Goal: Information Seeking & Learning: Learn about a topic

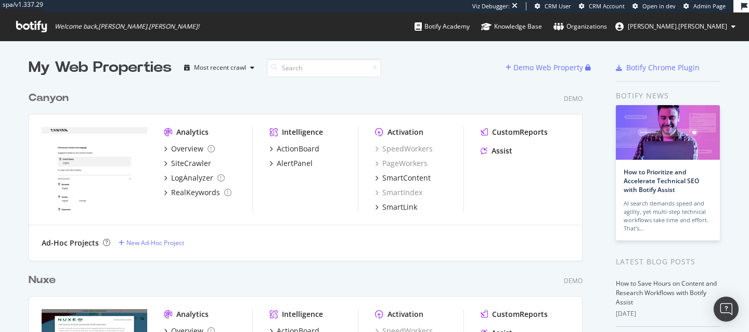
scroll to position [364, 562]
click at [341, 65] on input at bounding box center [324, 68] width 114 height 18
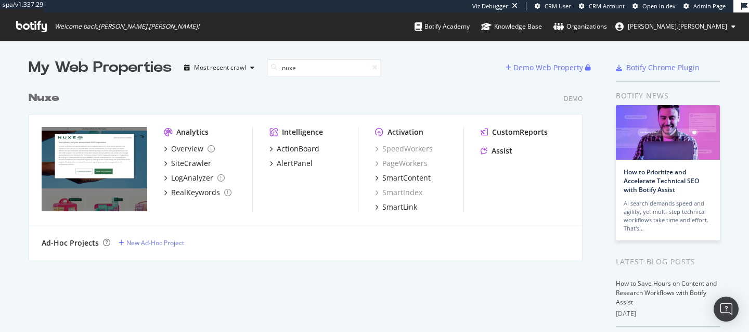
type input "nuxe"
click at [51, 98] on b "Nuxe" at bounding box center [44, 98] width 31 height 10
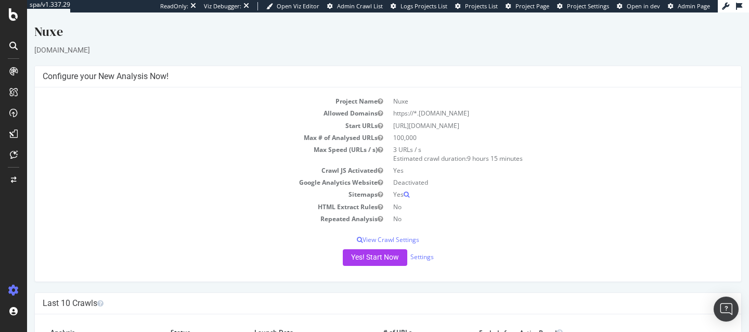
click at [16, 47] on icon at bounding box center [13, 46] width 8 height 8
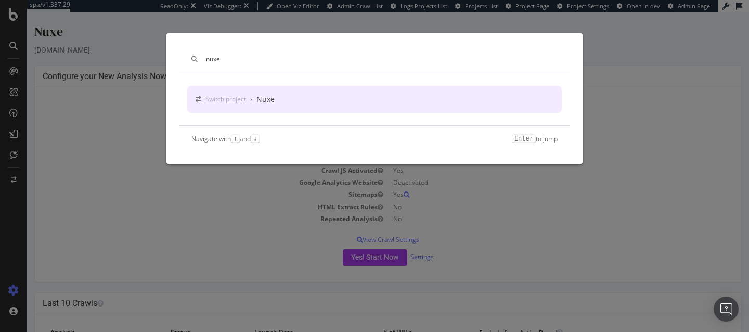
type input "nuxe"
click at [315, 101] on div "Switch project › Nuxe" at bounding box center [374, 99] width 374 height 27
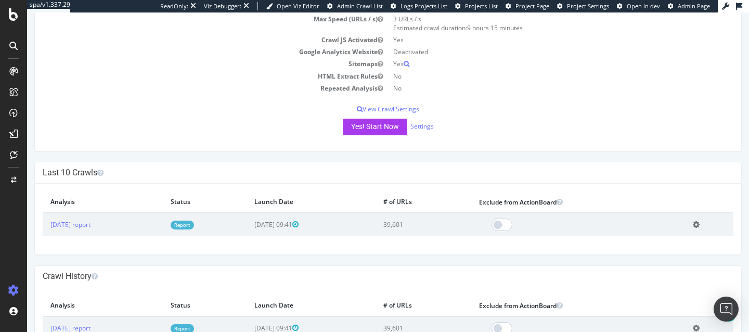
scroll to position [130, 0]
click at [81, 225] on link "2025 Aug. 21st report" at bounding box center [70, 224] width 40 height 9
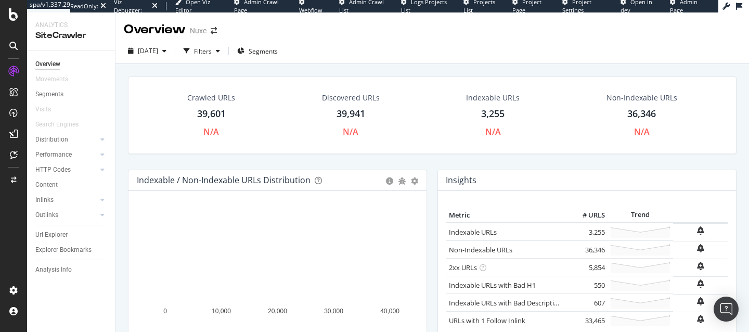
scroll to position [24, 0]
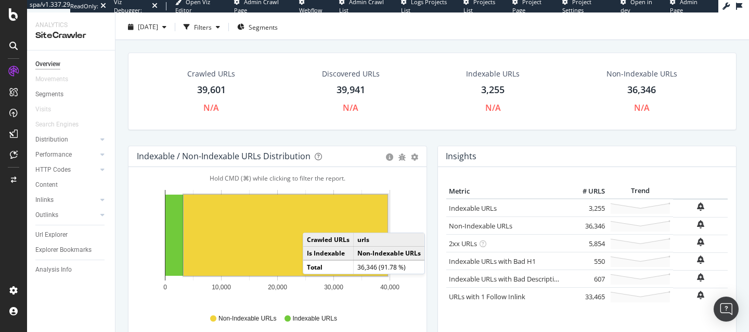
click at [313, 222] on rect "A chart." at bounding box center [286, 234] width 204 height 81
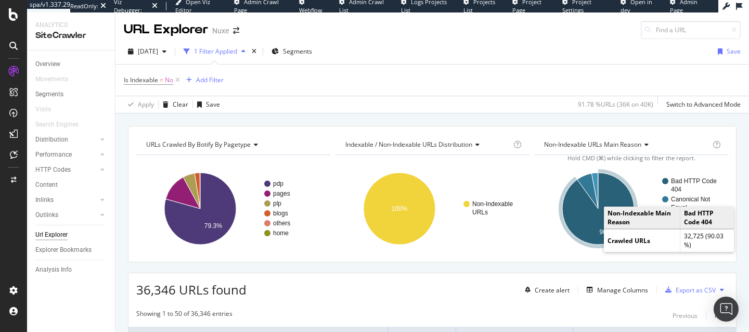
click at [602, 232] on text "90%" at bounding box center [605, 231] width 12 height 7
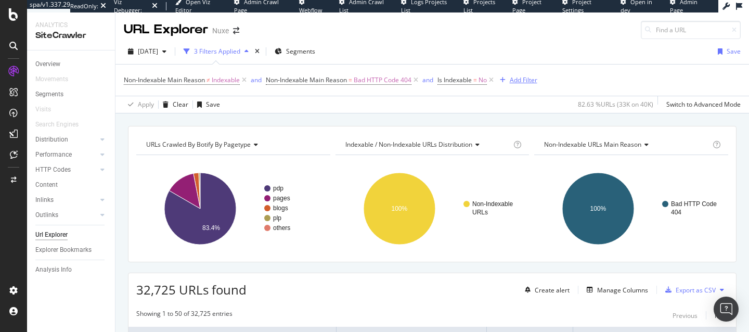
click at [523, 83] on div "Add Filter" at bounding box center [523, 79] width 28 height 9
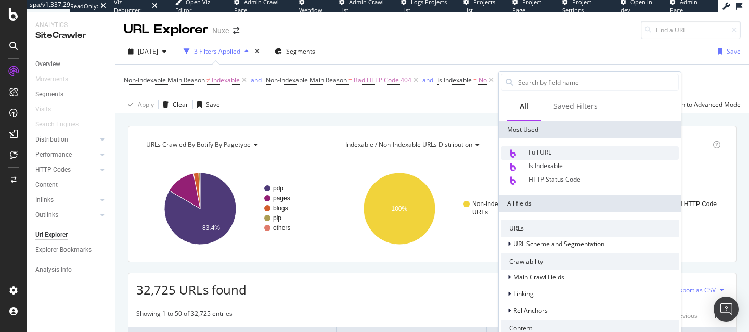
click at [548, 148] on span "Full URL" at bounding box center [539, 152] width 23 height 9
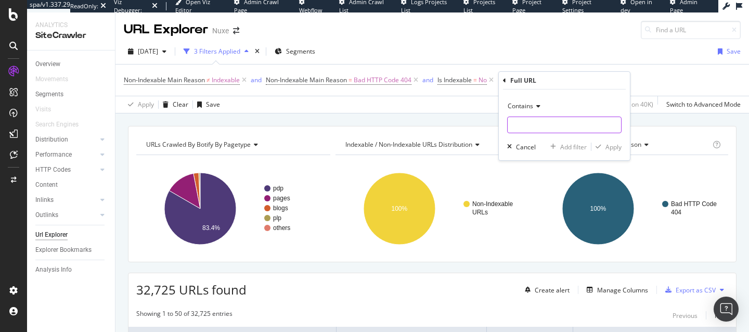
click at [531, 123] on input "text" at bounding box center [563, 124] width 113 height 17
paste input "https://fr.nuxe.com/"
type input "https://fr.nuxe.com/"
click at [618, 148] on div "Apply" at bounding box center [613, 146] width 16 height 9
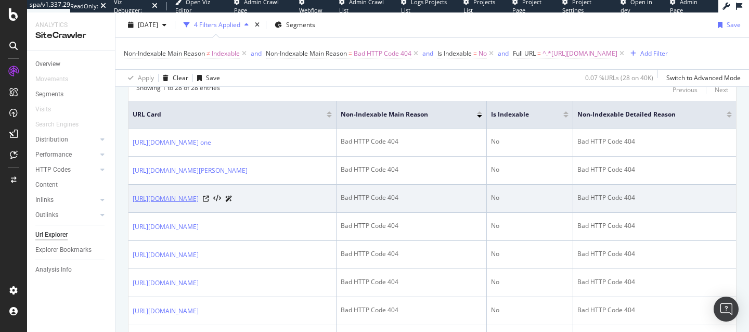
scroll to position [248, 0]
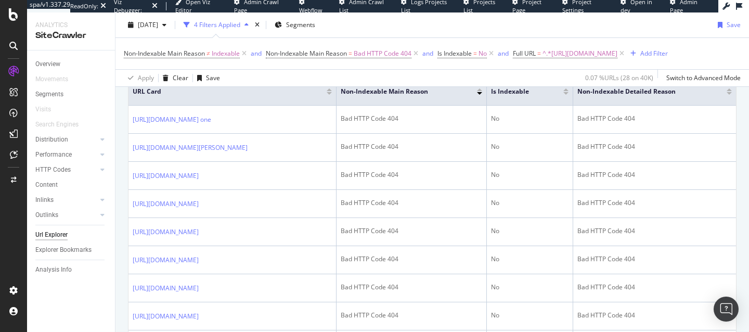
click at [250, 80] on div "Apply Clear Save 0.07 % URLs ( 28 on 40K ) Switch to Advanced Mode" at bounding box center [431, 77] width 633 height 17
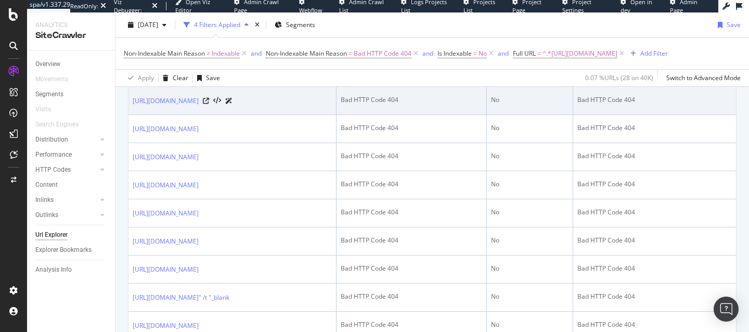
scroll to position [380, 0]
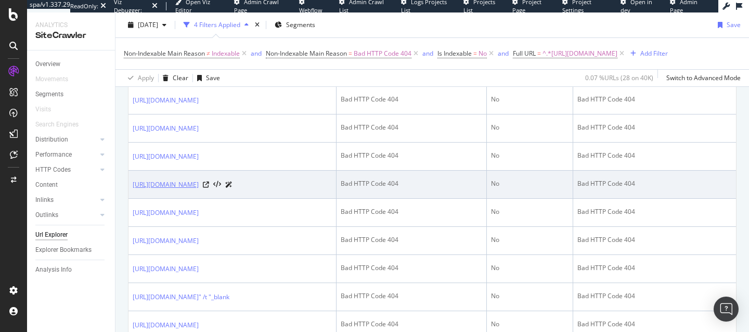
click at [199, 190] on link "https://fr.nuxe.com/products/eau-micellaire-apaisante-3-en-1-400ml" at bounding box center [166, 184] width 66 height 10
click at [209, 188] on icon at bounding box center [206, 184] width 6 height 6
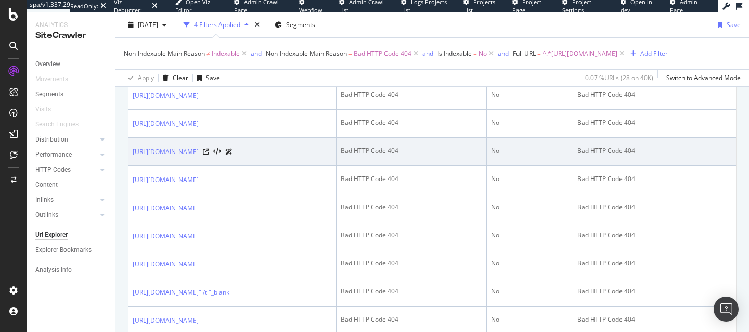
scroll to position [382, 0]
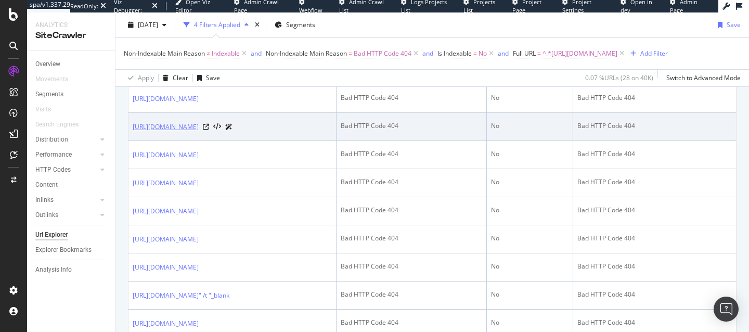
click at [199, 132] on link "https://fr.nuxe.com/products/lait-fraicheur-apres-soleil-visage-et-corps-200ml" at bounding box center [166, 127] width 66 height 10
click at [209, 130] on icon at bounding box center [206, 127] width 6 height 6
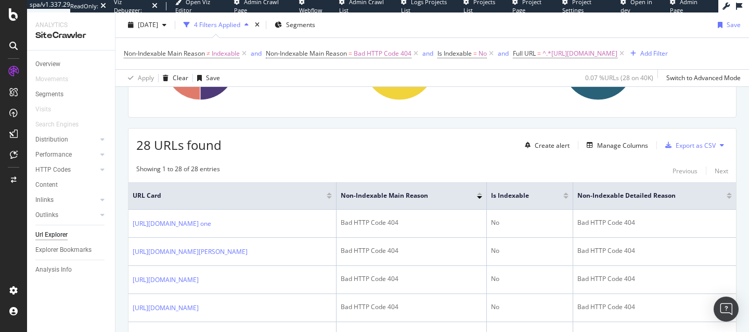
scroll to position [198, 0]
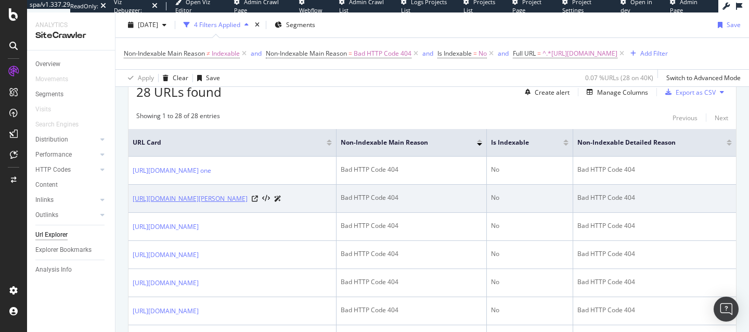
click at [204, 200] on link "https://fr.nuxe.com/products/trousse-voyage-reve-de-miel" at bounding box center [190, 198] width 115 height 10
click at [258, 202] on icon at bounding box center [255, 198] width 6 height 6
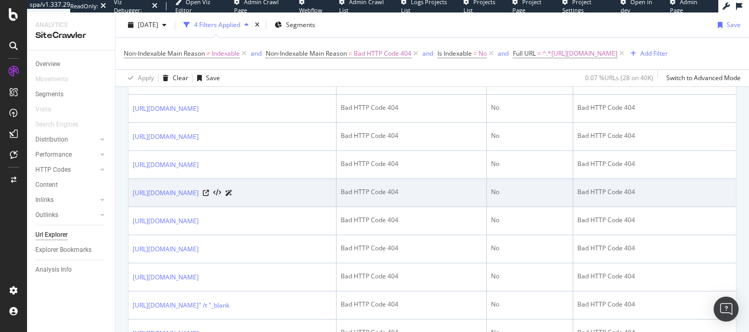
scroll to position [418, 0]
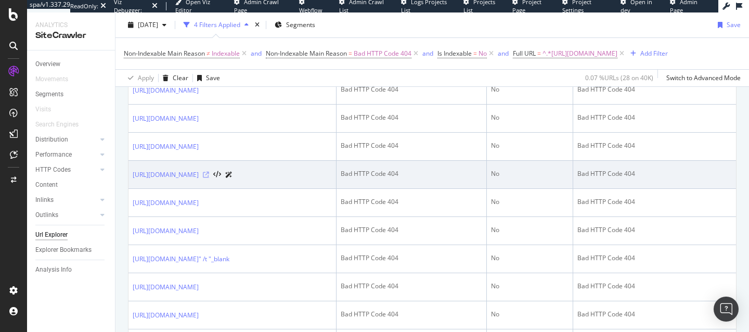
click at [209, 178] on icon at bounding box center [206, 175] width 6 height 6
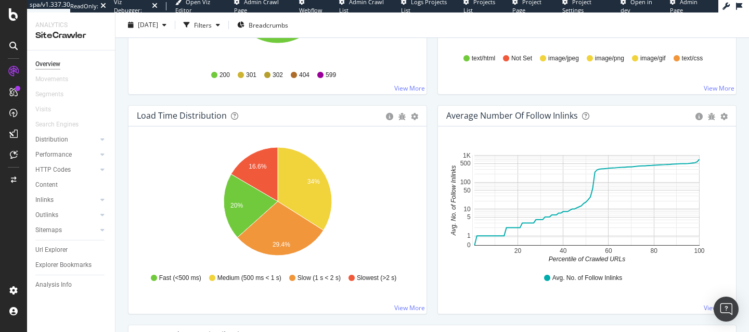
scroll to position [723, 0]
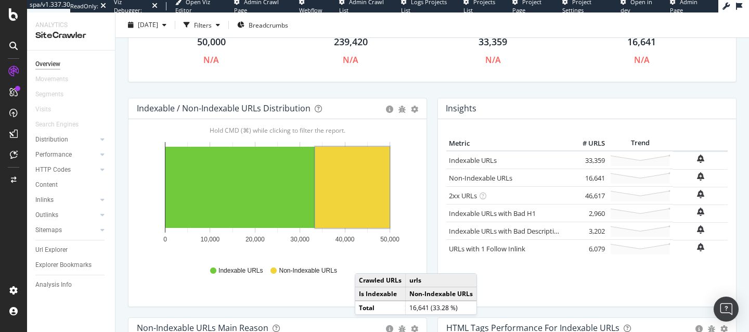
scroll to position [78, 0]
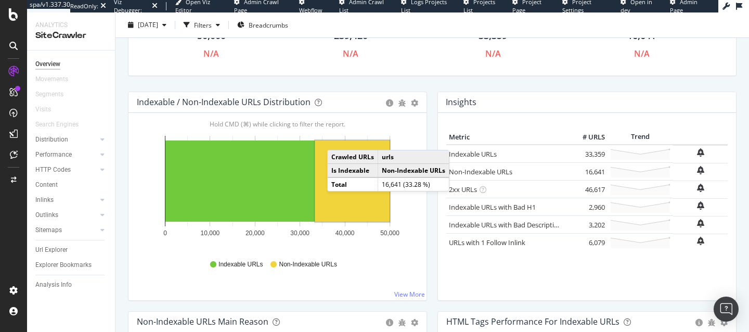
click at [337, 139] on rect "A chart." at bounding box center [353, 180] width 76 height 83
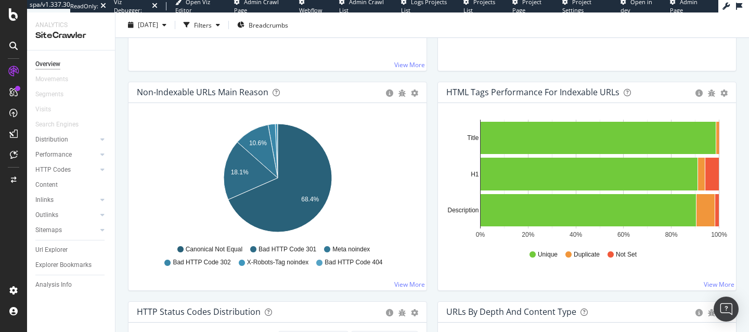
scroll to position [295, 0]
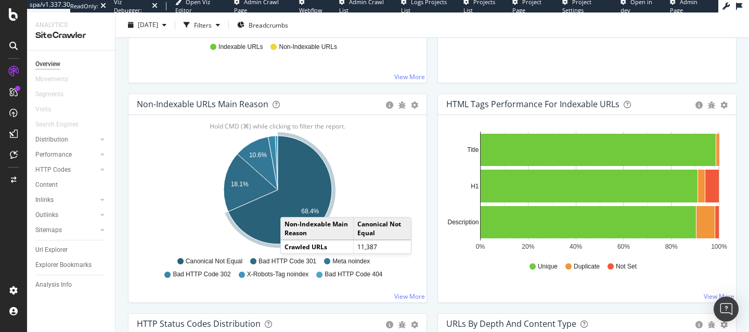
click at [291, 206] on icon "A chart." at bounding box center [279, 190] width 103 height 108
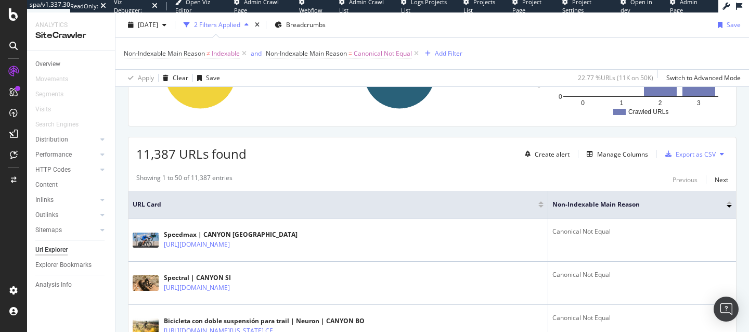
scroll to position [220, 0]
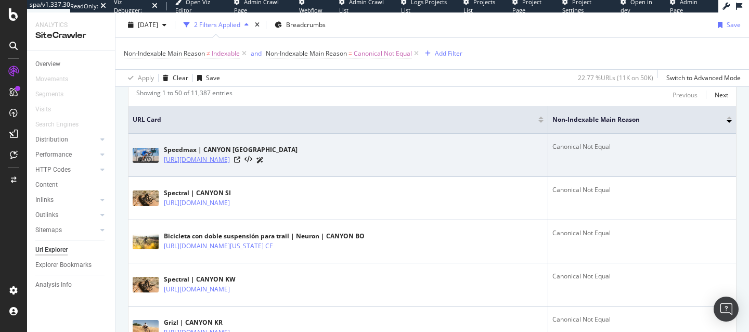
click at [230, 157] on link "https://www.canyon.com/en-gb/road-bikes/triathlon-bikes/speedmax/?prefn1=pc_rah…" at bounding box center [197, 159] width 66 height 10
click at [240, 162] on icon at bounding box center [237, 159] width 6 height 6
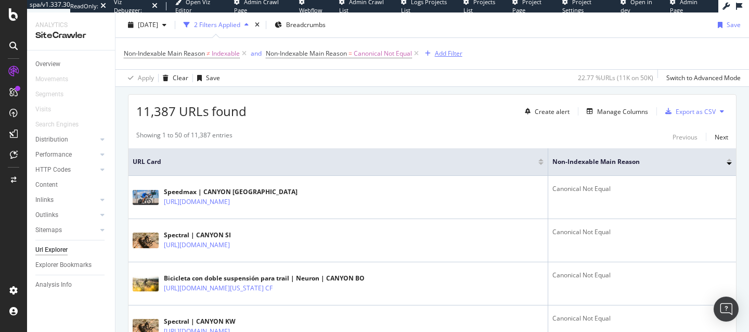
click at [444, 50] on div "Add Filter" at bounding box center [449, 53] width 28 height 9
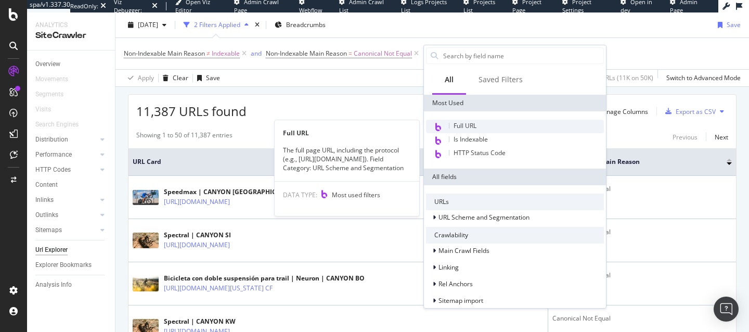
click at [475, 124] on span "Full URL" at bounding box center [464, 125] width 23 height 9
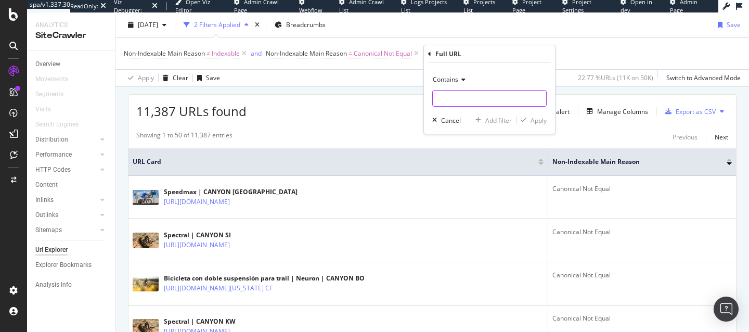
click at [460, 101] on input "text" at bounding box center [489, 98] width 113 height 17
paste input "https://www.canyon.com/de-de/"
type input "https://www.canyon.com/de-de/"
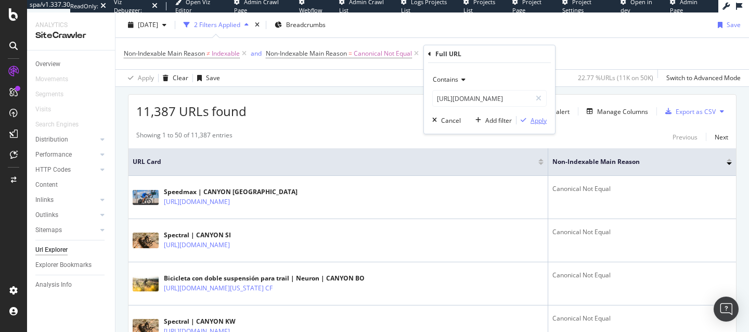
click at [535, 122] on div "Apply" at bounding box center [538, 120] width 16 height 9
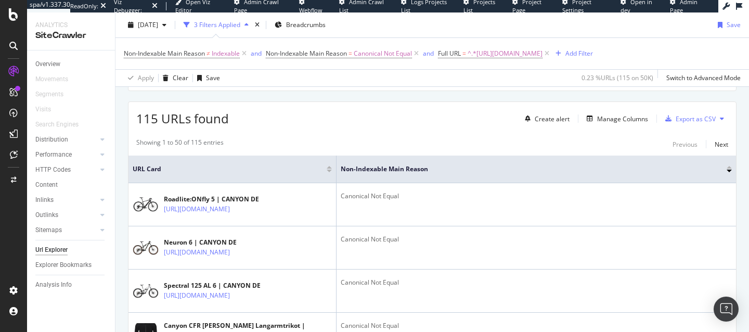
scroll to position [172, 0]
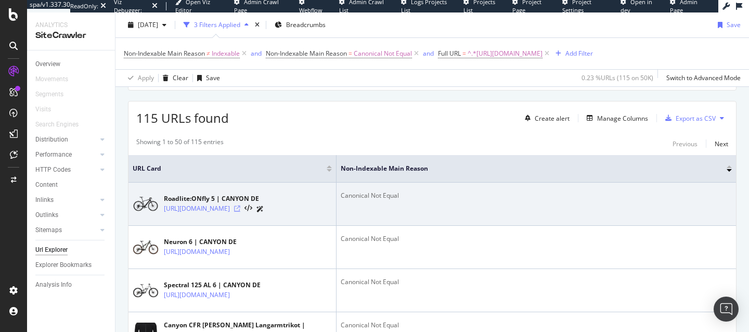
click at [240, 212] on icon at bounding box center [237, 208] width 6 height 6
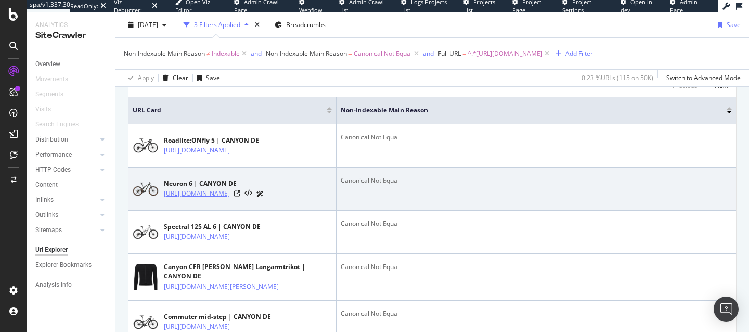
scroll to position [229, 0]
click at [230, 200] on link "https://www.canyon.com/de-de/mountainbike/trail-bikes/neuron/neuron-al/neuron-6…" at bounding box center [197, 194] width 66 height 10
click at [240, 198] on icon at bounding box center [237, 194] width 6 height 6
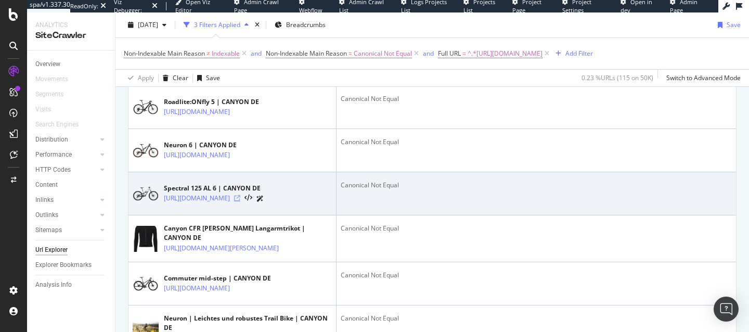
click at [240, 201] on icon at bounding box center [237, 198] width 6 height 6
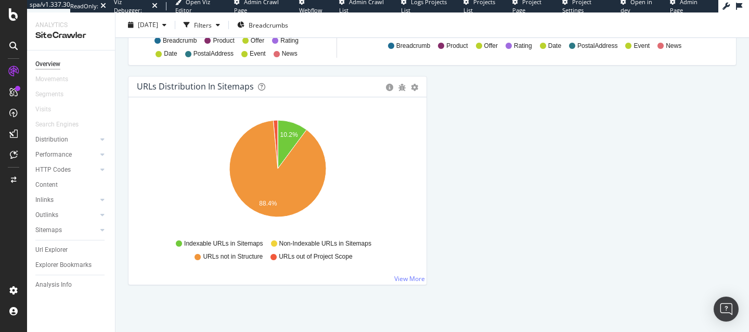
scroll to position [1190, 0]
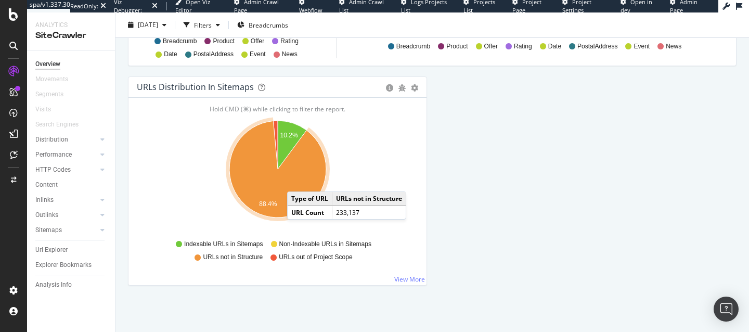
click at [297, 181] on icon "A chart." at bounding box center [277, 169] width 97 height 97
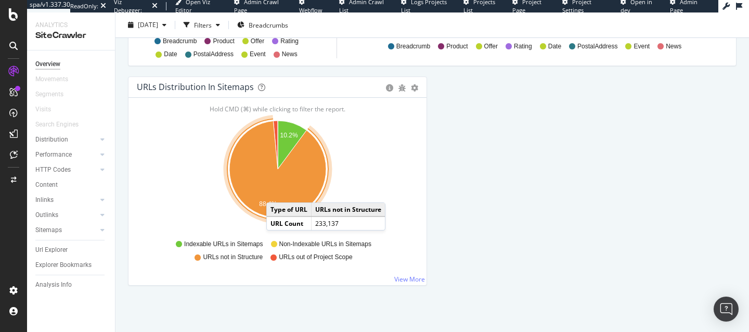
click at [274, 194] on icon "A chart." at bounding box center [277, 169] width 97 height 97
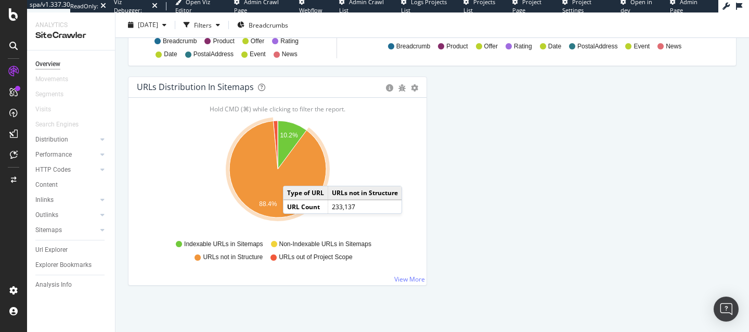
click at [293, 175] on icon "A chart." at bounding box center [277, 169] width 97 height 97
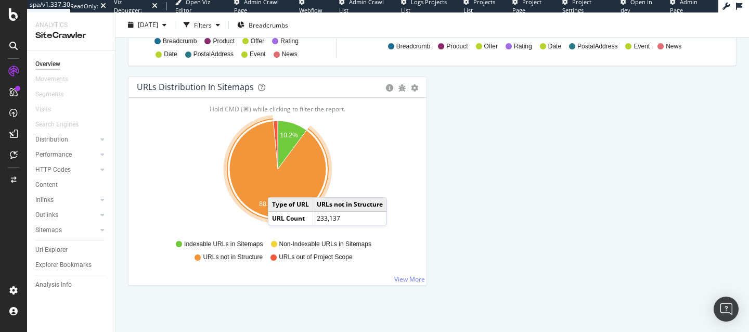
click at [278, 187] on icon "A chart." at bounding box center [277, 169] width 97 height 97
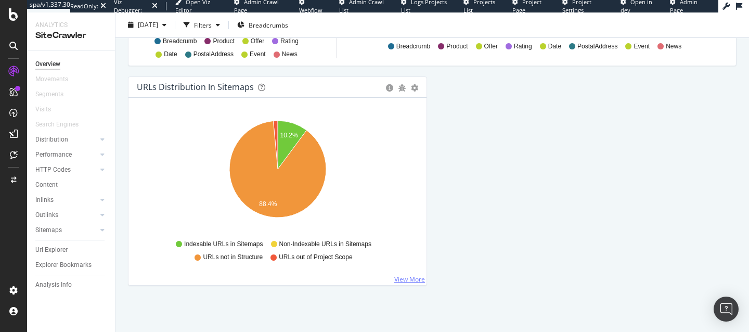
click at [401, 282] on link "View More" at bounding box center [409, 278] width 31 height 9
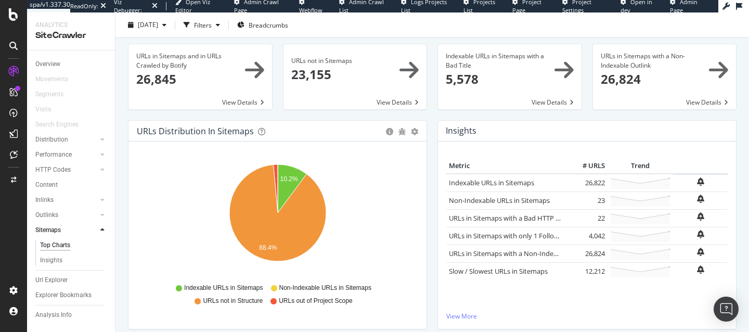
scroll to position [31, 0]
